Goal: Task Accomplishment & Management: Manage account settings

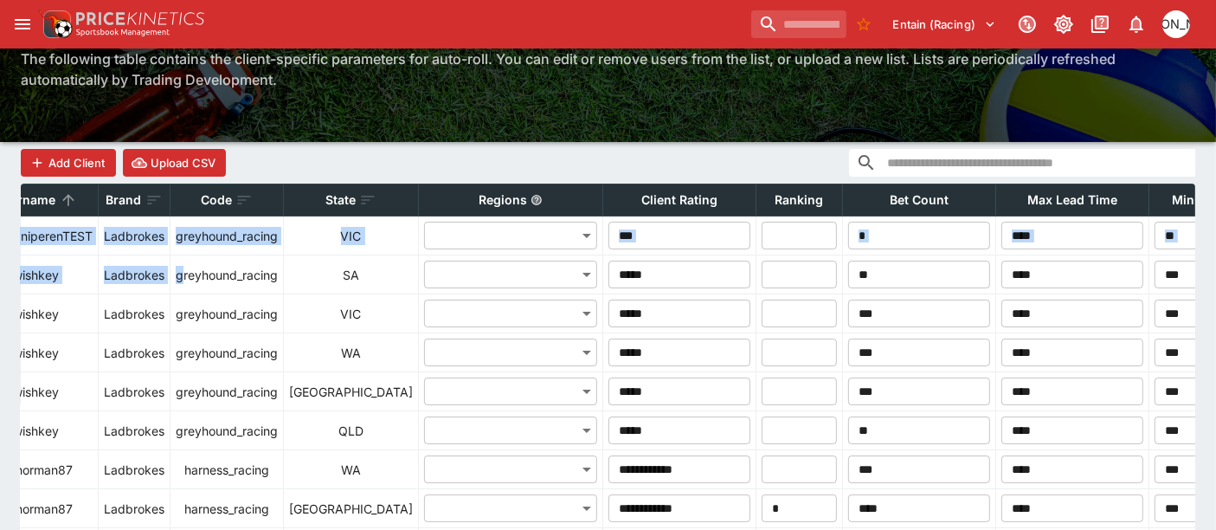
scroll to position [0, 11]
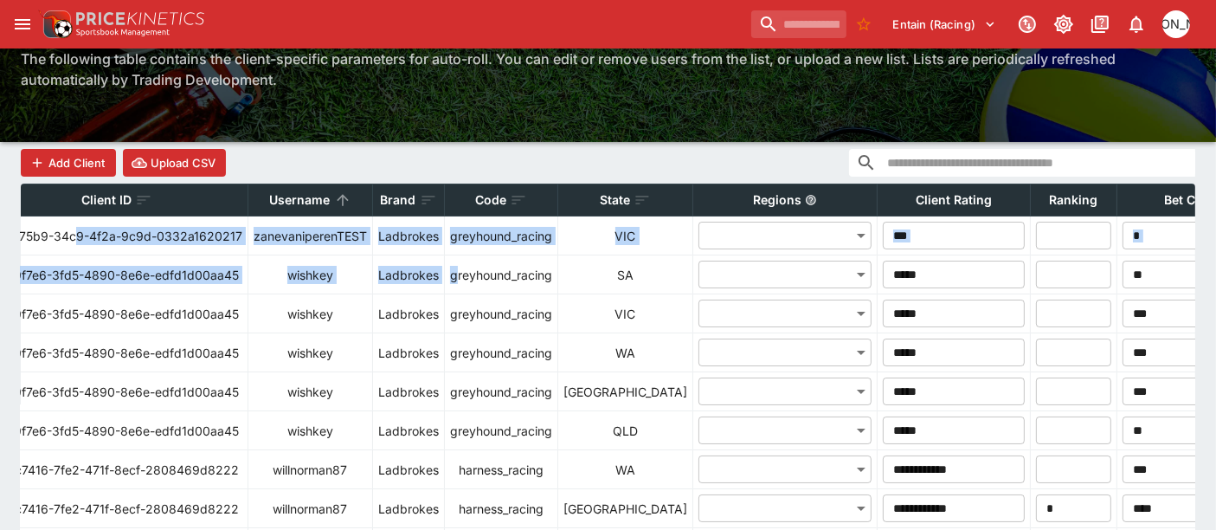
drag, startPoint x: 590, startPoint y: 274, endPoint x: 69, endPoint y: 245, distance: 521.1
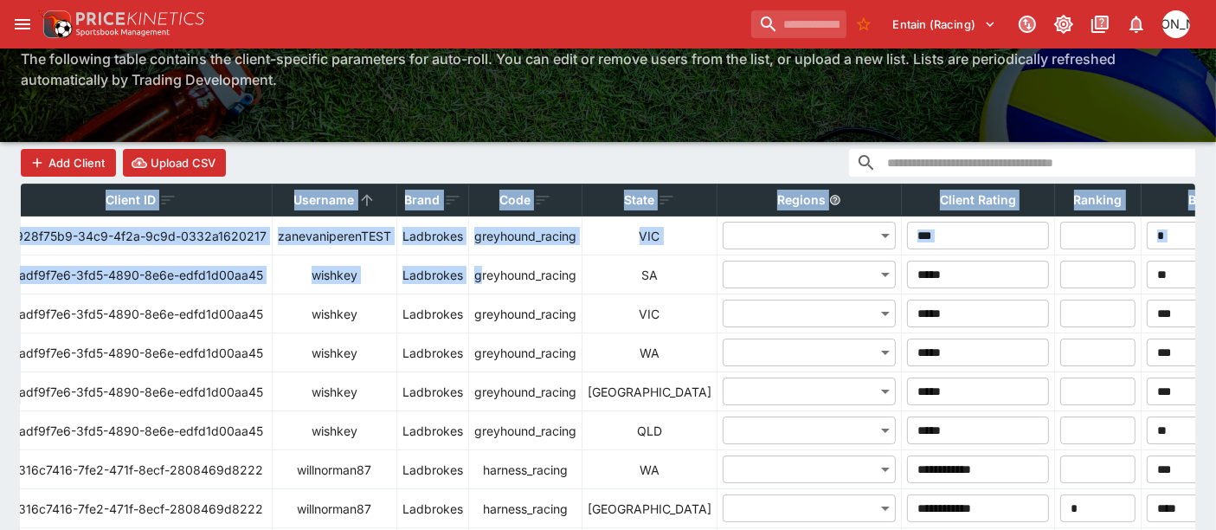
click at [521, 203] on p "Code" at bounding box center [515, 200] width 31 height 21
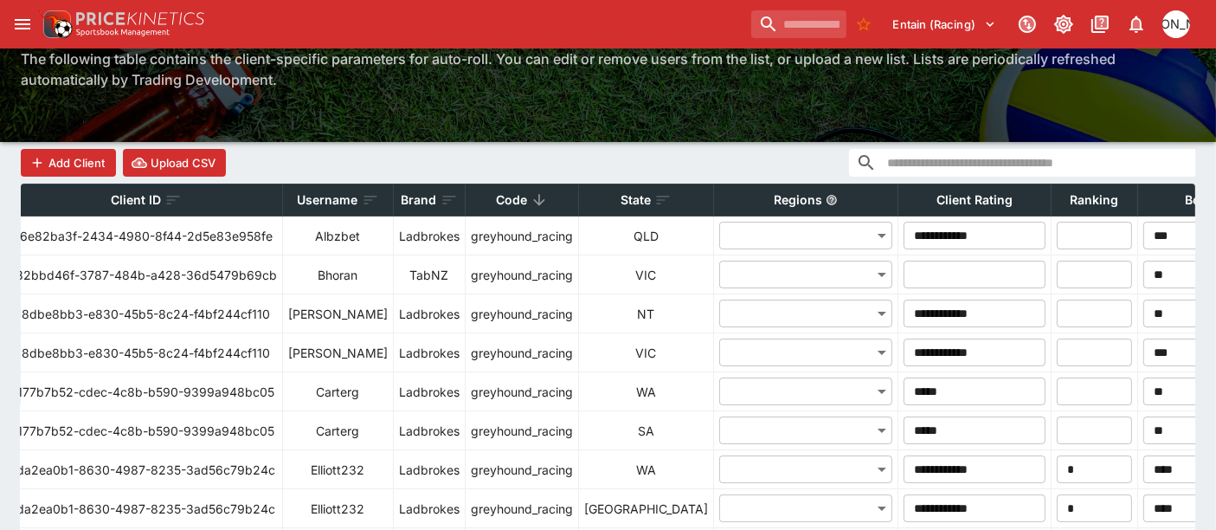
click at [531, 203] on icon at bounding box center [539, 199] width 17 height 17
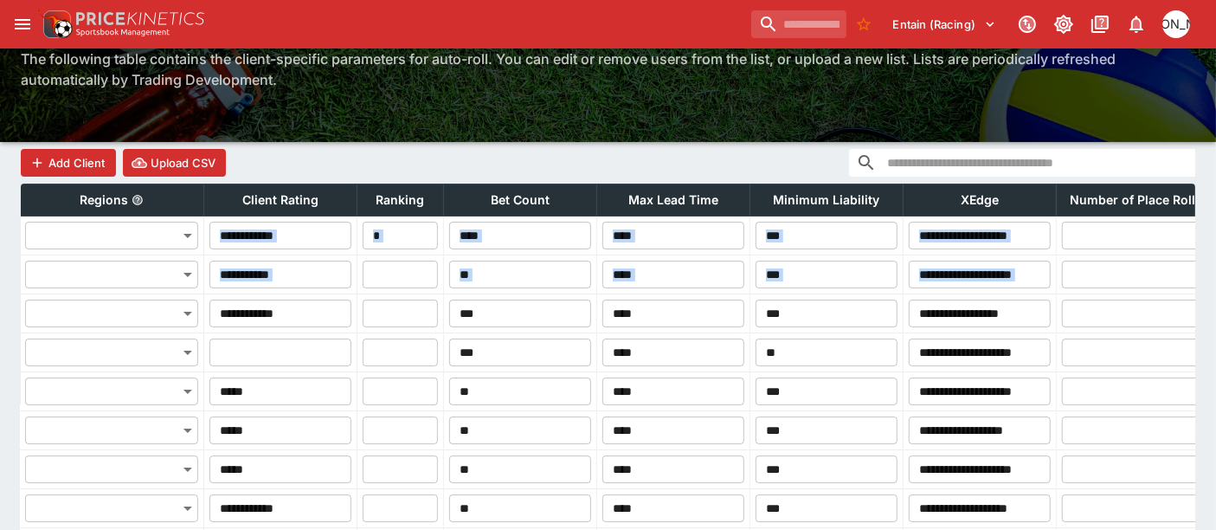
scroll to position [0, 661]
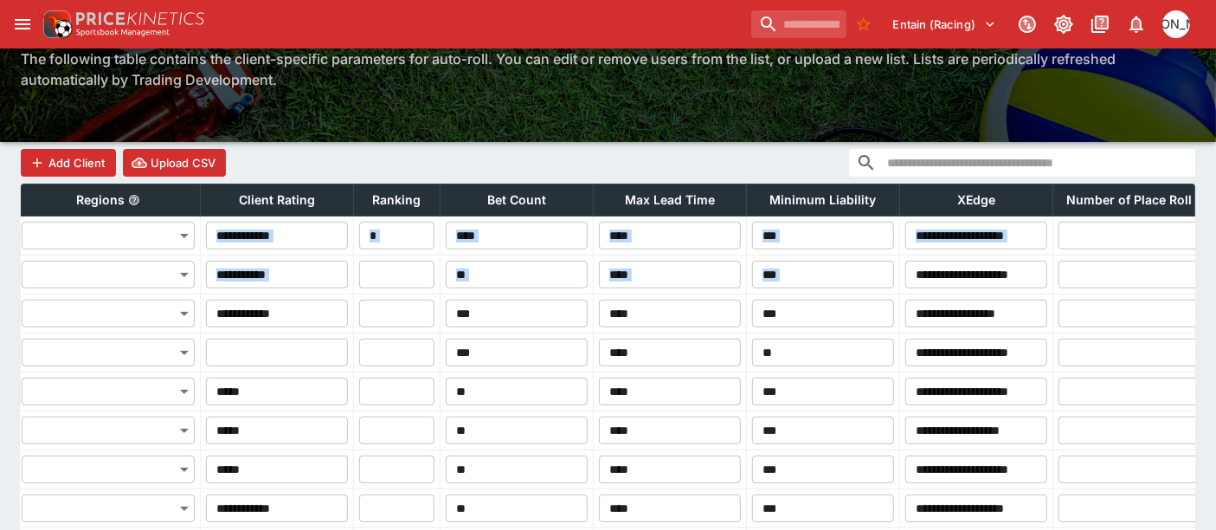
drag, startPoint x: 467, startPoint y: 252, endPoint x: 1149, endPoint y: 261, distance: 682.3
click at [477, 163] on div "Add Client Upload CSV" at bounding box center [608, 163] width 1175 height 42
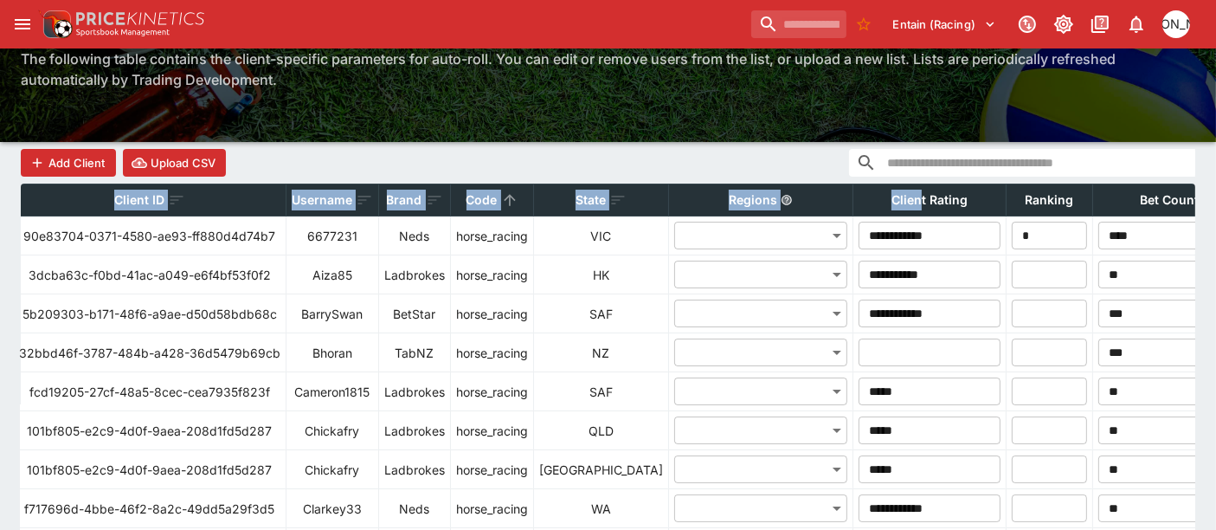
scroll to position [0, 0]
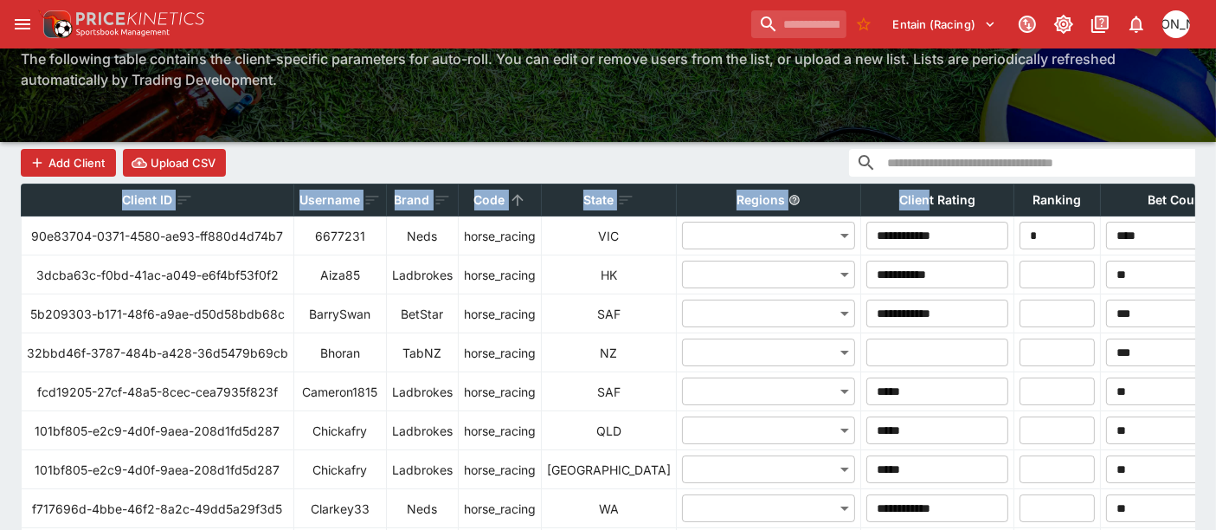
drag, startPoint x: 210, startPoint y: 197, endPoint x: 0, endPoint y: 210, distance: 210.8
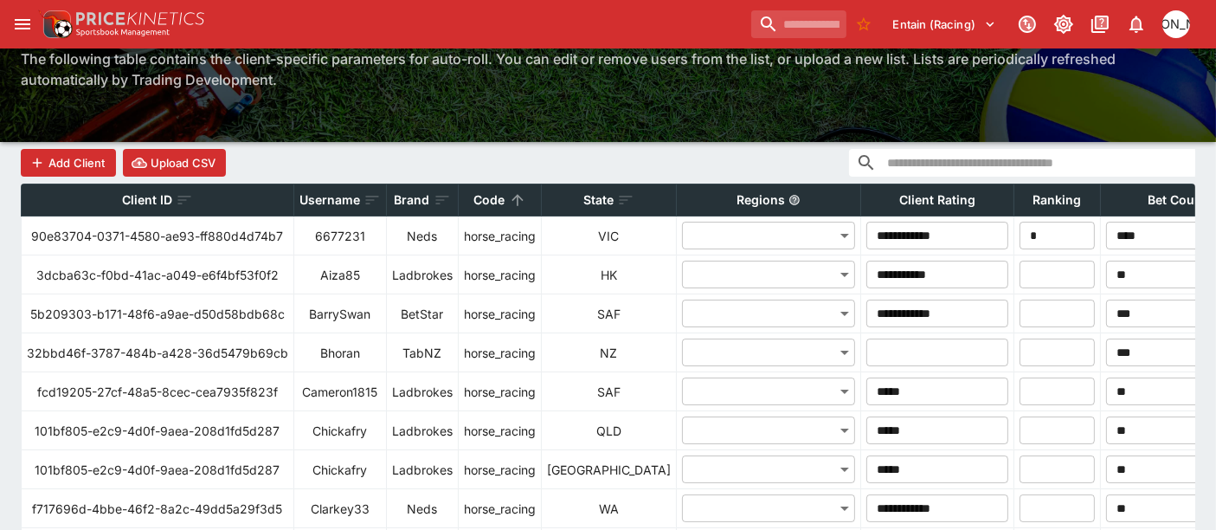
click at [453, 159] on div "Add Client Upload CSV" at bounding box center [608, 163] width 1175 height 42
